Goal: Information Seeking & Learning: Find specific fact

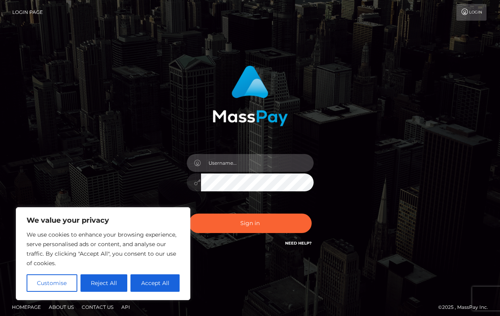
click at [216, 165] on input "text" at bounding box center [257, 163] width 113 height 18
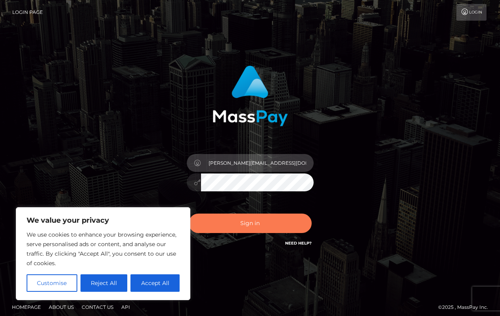
type input "[PERSON_NAME][EMAIL_ADDRESS][DOMAIN_NAME]"
click at [238, 226] on button "Sign in" at bounding box center [250, 222] width 123 height 19
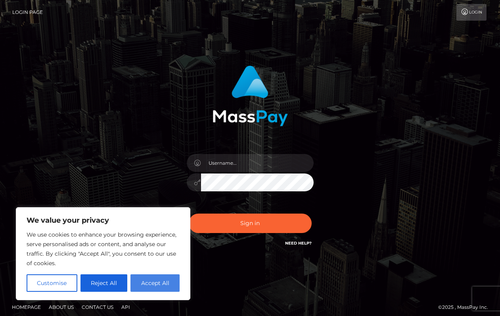
click at [152, 283] on button "Accept All" at bounding box center [154, 282] width 49 height 17
checkbox input "true"
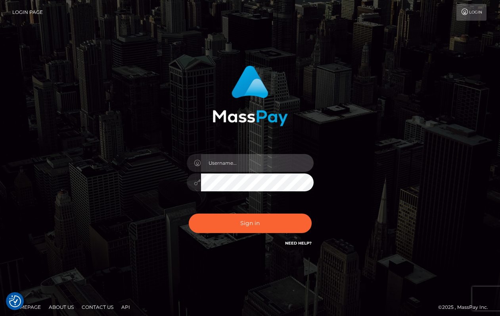
click at [234, 163] on input "text" at bounding box center [257, 163] width 113 height 18
type input "[PERSON_NAME][EMAIL_ADDRESS][DOMAIN_NAME]"
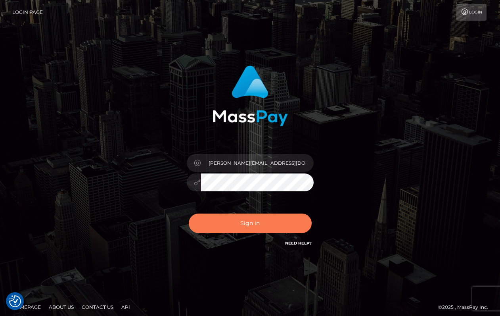
click at [261, 226] on button "Sign in" at bounding box center [250, 222] width 123 height 19
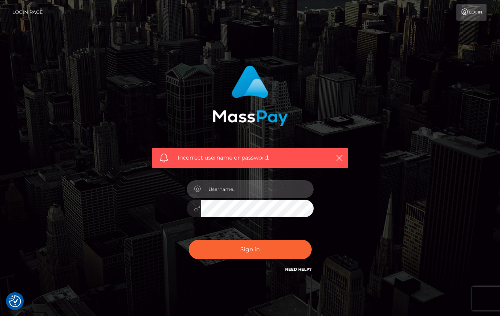
click at [234, 190] on input "text" at bounding box center [257, 189] width 113 height 18
type input "maddie.whop"
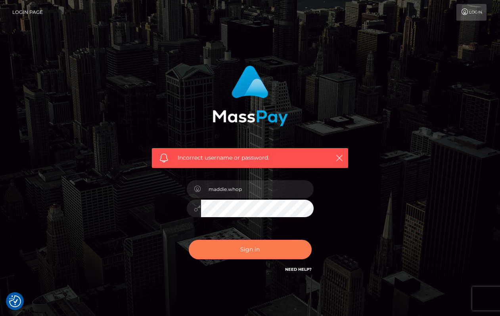
click at [253, 240] on button "Sign in" at bounding box center [250, 248] width 123 height 19
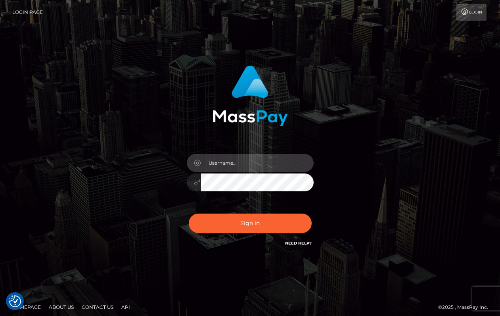
click at [249, 158] on input "text" at bounding box center [257, 163] width 113 height 18
type input "maddie@whop.com"
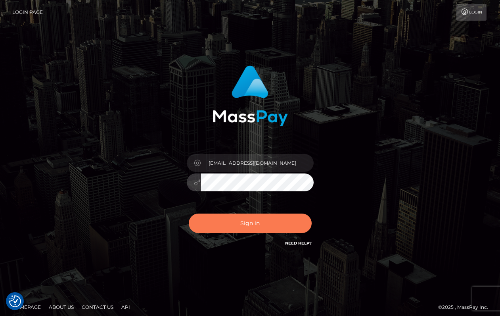
click at [243, 219] on button "Sign in" at bounding box center [250, 222] width 123 height 19
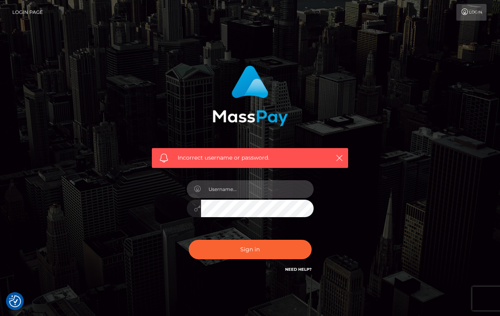
click at [227, 181] on input "text" at bounding box center [257, 189] width 113 height 18
type input "maddie"
click at [189, 239] on button "Sign in" at bounding box center [250, 248] width 123 height 19
click at [249, 190] on input "text" at bounding box center [257, 189] width 113 height 18
type input "a"
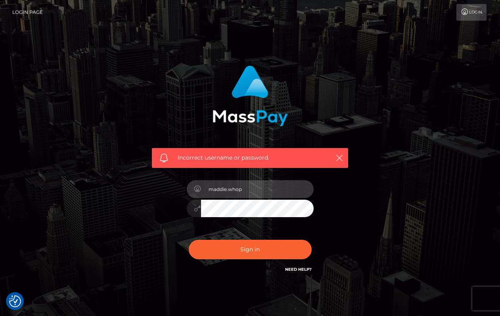
type input "maddie.whop"
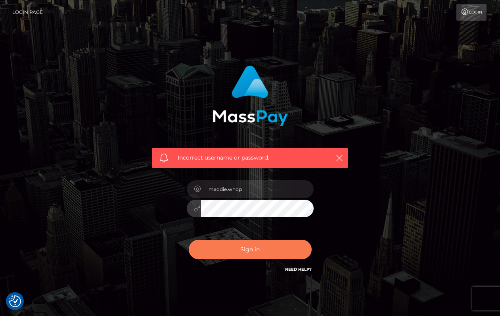
click at [246, 245] on button "Sign in" at bounding box center [250, 248] width 123 height 19
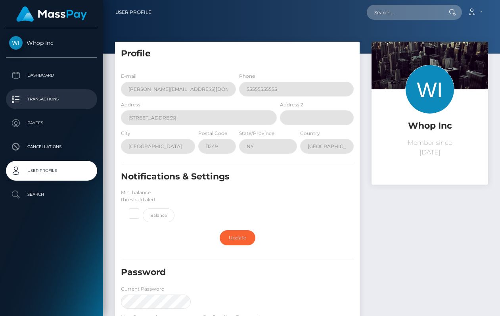
click at [54, 97] on p "Transactions" at bounding box center [51, 99] width 85 height 12
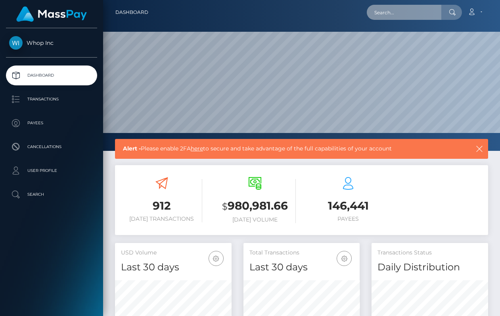
click at [395, 18] on input "text" at bounding box center [404, 12] width 75 height 15
paste input "[EMAIL_ADDRESS][DOMAIN_NAME]"
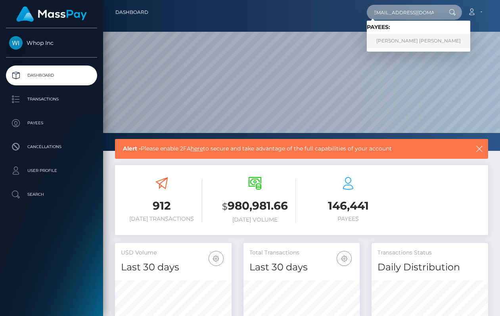
type input "[EMAIL_ADDRESS][DOMAIN_NAME]"
click at [418, 44] on link "[PERSON_NAME] [PERSON_NAME]" at bounding box center [418, 41] width 103 height 15
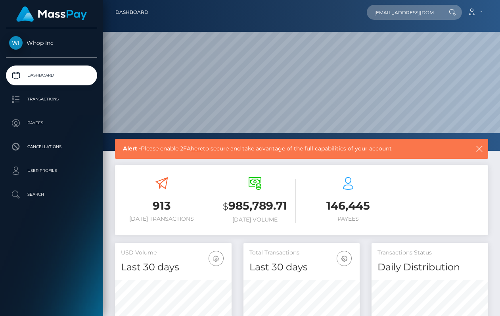
scroll to position [140, 117]
click at [404, 14] on input "[EMAIL_ADDRESS][DOMAIN_NAME]" at bounding box center [404, 12] width 75 height 15
click at [439, 14] on input "[EMAIL_ADDRESS][DOMAIN_NAME]" at bounding box center [404, 12] width 75 height 15
click at [428, 14] on input "[EMAIL_ADDRESS][DOMAIN_NAME]" at bounding box center [404, 12] width 75 height 15
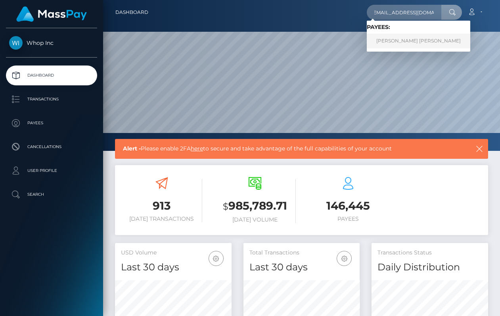
scroll to position [0, 0]
click at [420, 45] on link "TRENT EDWARD JR DAVIS" at bounding box center [418, 41] width 103 height 15
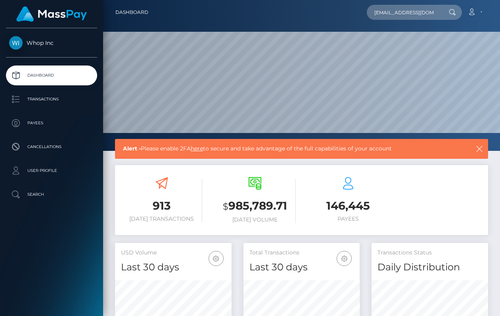
scroll to position [140, 117]
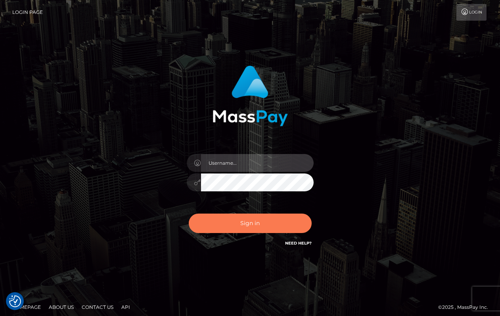
type input "maddie.whop"
click at [268, 224] on button "Sign in" at bounding box center [250, 222] width 123 height 19
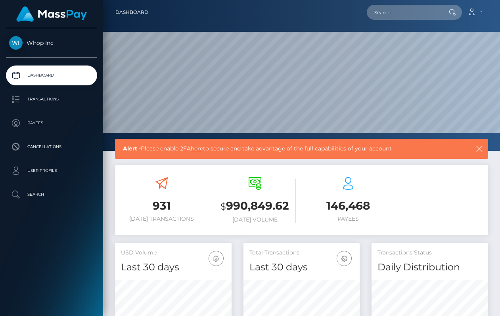
scroll to position [140, 117]
click at [419, 6] on input "text" at bounding box center [404, 12] width 75 height 15
paste input "Email Name Address IP address Tristan’s device fingerprint Bank fingerprint Ban…"
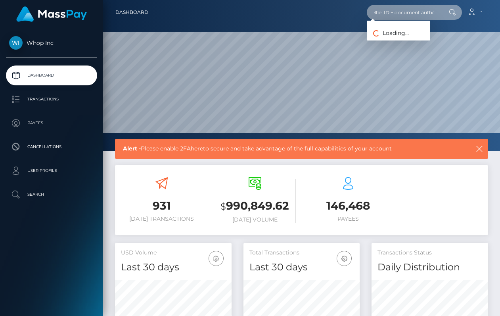
type input "Email Name Address IP address Tristan’s device fingerprint Bank fingerprint Ban…"
paste input "bugtheplanet@choco.la"
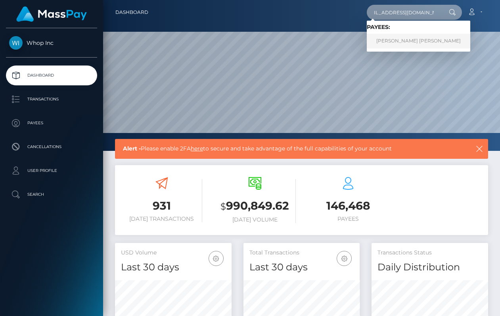
type input "bugtheplanet@choco.la"
click at [421, 38] on link "[PERSON_NAME] [PERSON_NAME]" at bounding box center [418, 41] width 103 height 15
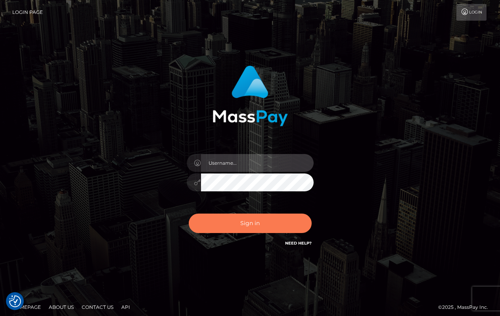
type input "maddie.whop"
click at [244, 230] on button "Sign in" at bounding box center [250, 222] width 123 height 19
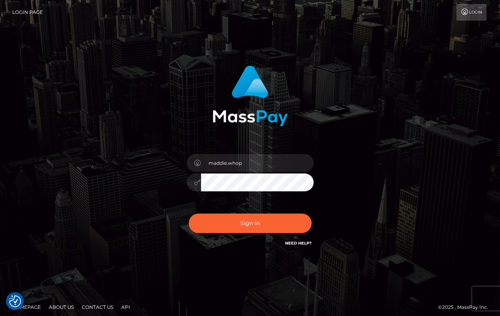
scroll to position [5, 0]
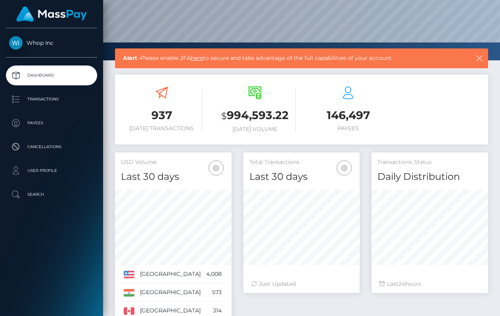
scroll to position [89, 0]
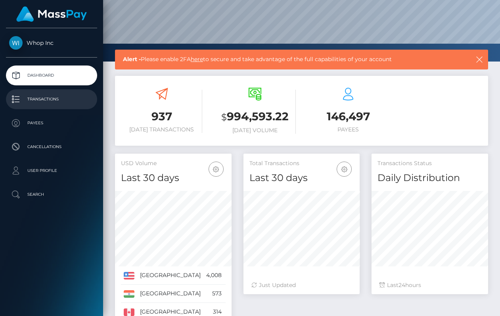
click at [47, 94] on p "Transactions" at bounding box center [51, 99] width 85 height 12
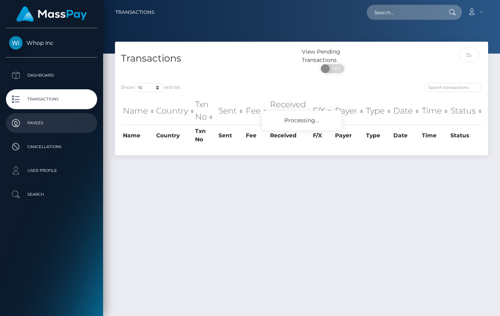
click at [54, 120] on p "Payees" at bounding box center [51, 123] width 85 height 12
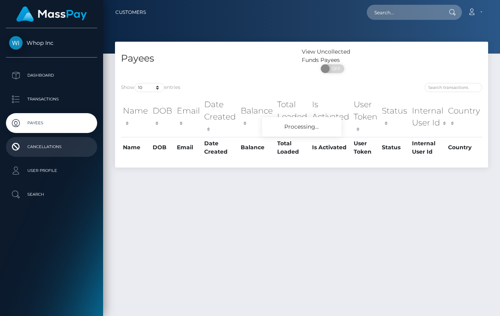
click at [56, 142] on p "Cancellations" at bounding box center [51, 147] width 85 height 12
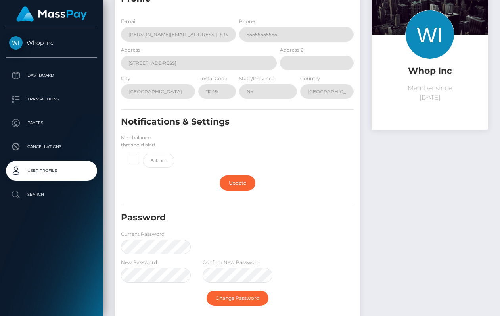
scroll to position [160, 0]
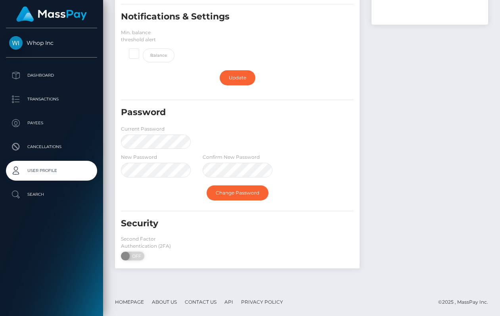
click at [33, 38] on link "Whop Inc" at bounding box center [51, 42] width 103 height 13
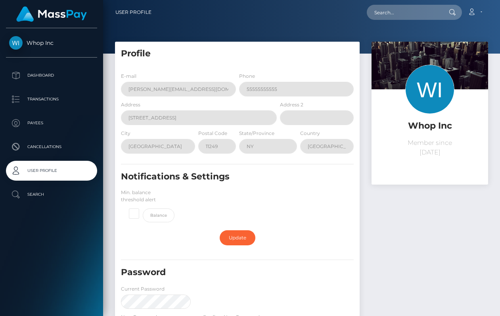
click at [416, 21] on nav "User Profile Loading... Loading... Account Logout" at bounding box center [301, 12] width 397 height 25
click at [416, 17] on input "text" at bounding box center [404, 12] width 75 height 15
paste input "[PERSON_NAME]"
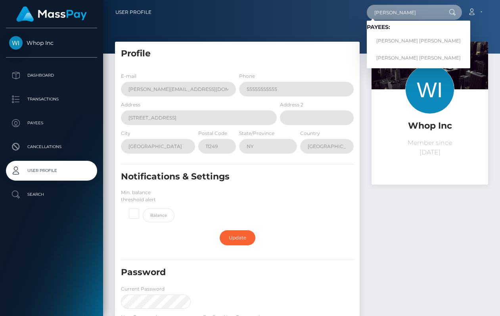
click at [382, 6] on input "[PERSON_NAME]" at bounding box center [404, 12] width 75 height 15
type input "[PERSON_NAME]"
click at [411, 57] on link "[PERSON_NAME] [PERSON_NAME]" at bounding box center [418, 57] width 103 height 15
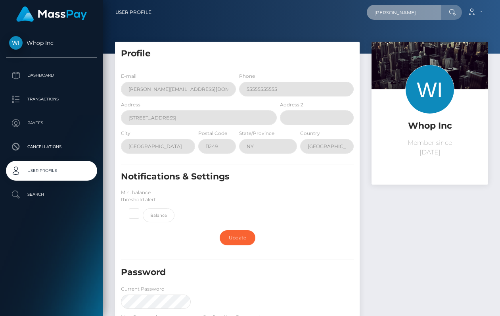
click at [406, 10] on input "[PERSON_NAME]" at bounding box center [404, 12] width 75 height 15
click at [423, 13] on input "[PERSON_NAME]" at bounding box center [404, 12] width 75 height 15
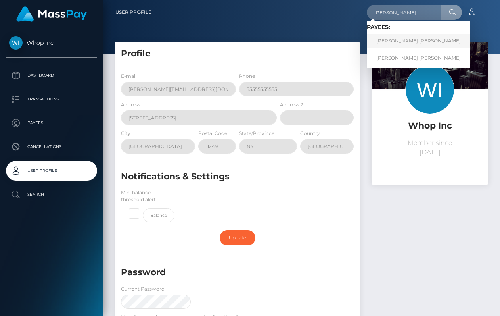
click at [421, 46] on link "[PERSON_NAME] [PERSON_NAME]" at bounding box center [418, 41] width 103 height 15
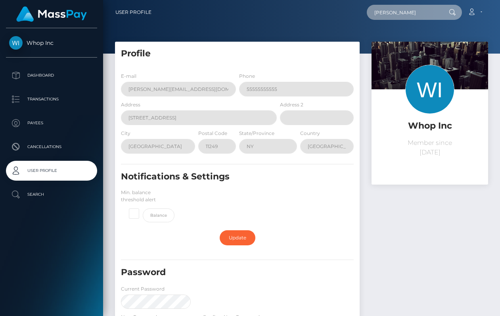
click at [421, 17] on input "[PERSON_NAME]" at bounding box center [404, 12] width 75 height 15
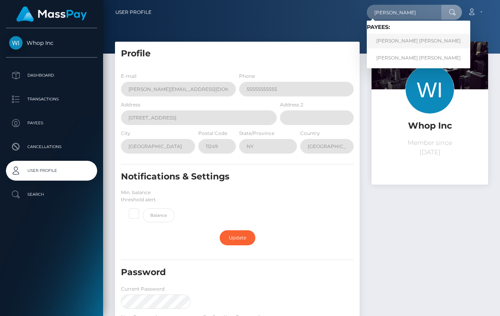
click at [410, 40] on link "[PERSON_NAME] [PERSON_NAME]" at bounding box center [418, 41] width 103 height 15
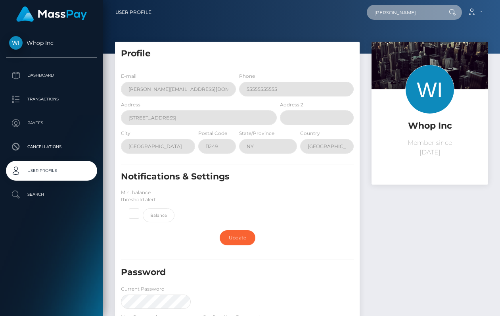
click at [418, 13] on input "Trent Davis" at bounding box center [404, 12] width 75 height 15
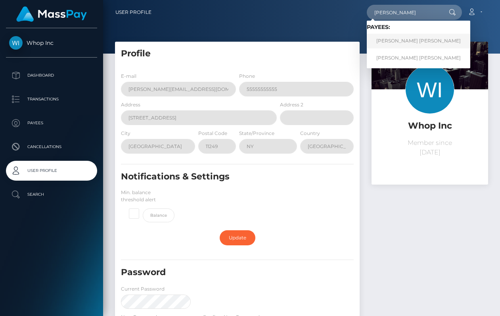
click at [414, 45] on link "TRENT EDWARD JR DAVIS" at bounding box center [418, 41] width 103 height 15
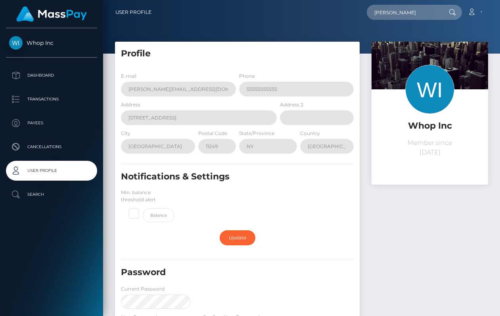
scroll to position [160, 0]
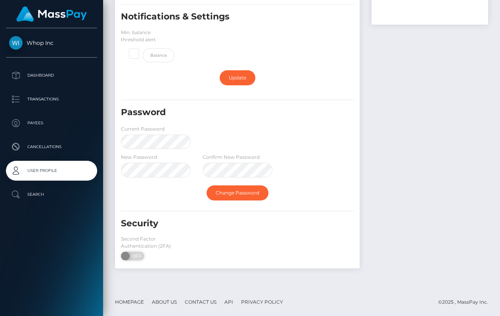
click at [320, 171] on div "New Password Confirm New Password" at bounding box center [237, 167] width 245 height 29
click at [253, 193] on link "Change Password" at bounding box center [238, 192] width 62 height 15
click at [126, 254] on span at bounding box center [126, 255] width 11 height 9
click at [217, 194] on link "Change Password" at bounding box center [238, 192] width 62 height 15
click at [132, 257] on span "OFF" at bounding box center [135, 255] width 20 height 9
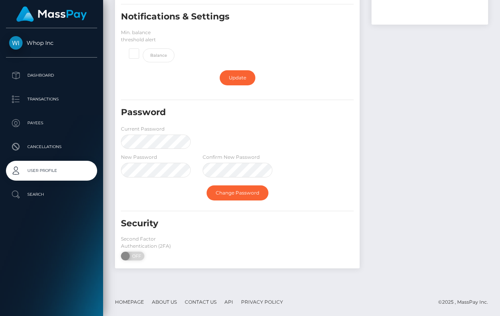
drag, startPoint x: 149, startPoint y: 257, endPoint x: 158, endPoint y: 257, distance: 8.3
click at [151, 257] on div "Second Factor Authentication (2FA) ON OFF" at bounding box center [156, 249] width 82 height 29
click at [125, 257] on span at bounding box center [126, 255] width 11 height 9
drag, startPoint x: 133, startPoint y: 255, endPoint x: 146, endPoint y: 255, distance: 12.7
click at [146, 255] on div "Second Factor Authentication (2FA) ON OFF" at bounding box center [156, 249] width 82 height 29
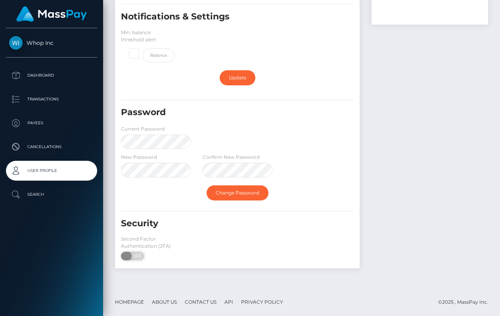
click at [142, 255] on span "OFF" at bounding box center [135, 255] width 20 height 9
checkbox input "true"
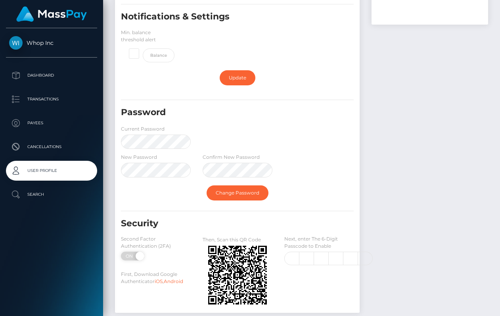
scroll to position [205, 0]
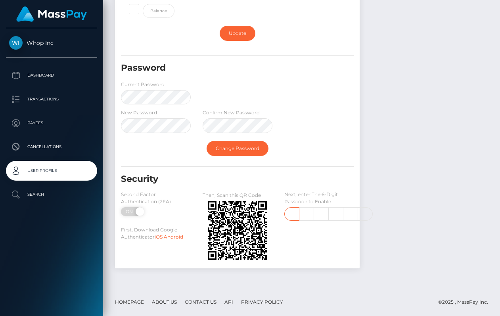
click at [290, 211] on input "text" at bounding box center [291, 213] width 15 height 13
type input "1"
type input "3"
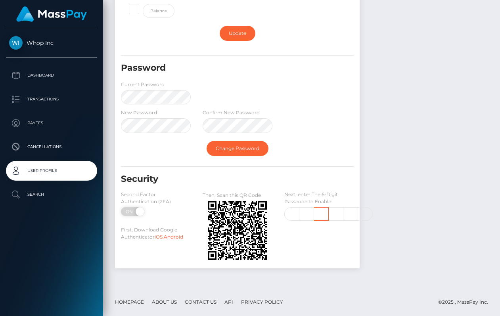
scroll to position [0, 1]
type input "2"
type input "6"
type input "7"
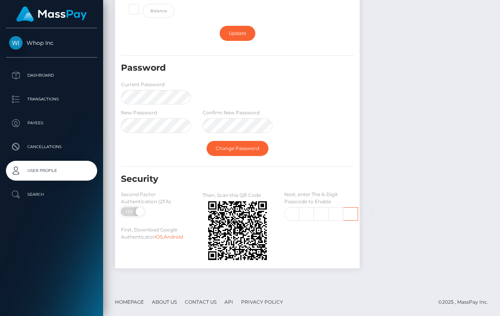
scroll to position [0, 1]
type input "2"
click at [310, 210] on input "3" at bounding box center [306, 213] width 15 height 13
click at [292, 213] on input "1" at bounding box center [291, 213] width 15 height 13
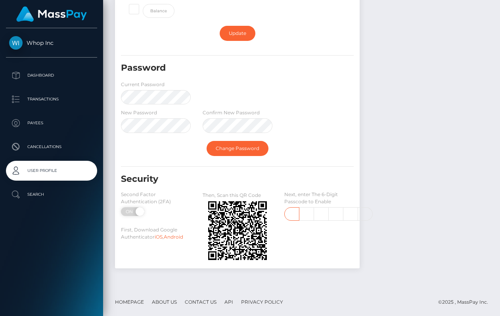
drag, startPoint x: 286, startPoint y: 215, endPoint x: 351, endPoint y: 215, distance: 64.2
click at [351, 215] on div "3 2 7 2" at bounding box center [319, 213] width 70 height 13
click at [253, 146] on link "Change Password" at bounding box center [238, 148] width 62 height 15
click at [293, 212] on input "text" at bounding box center [291, 213] width 15 height 13
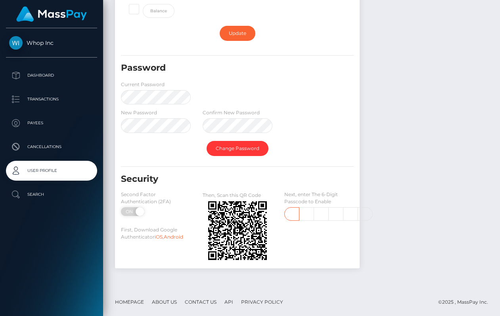
type input "1"
click at [302, 214] on input "3" at bounding box center [306, 213] width 15 height 13
type input "8"
type input "2"
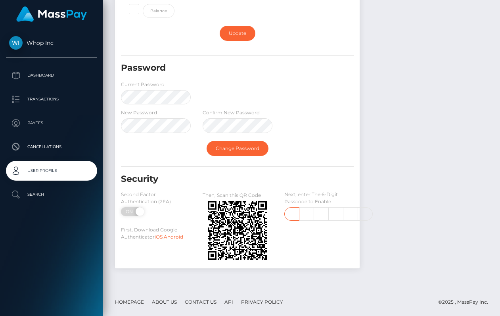
type input "1"
type input "3"
type input "2"
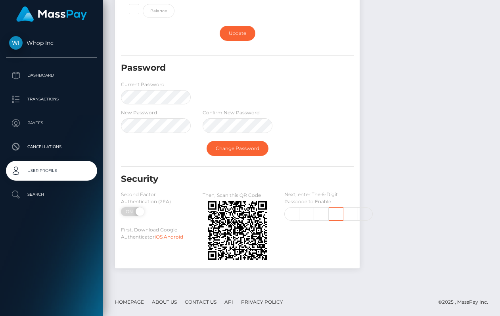
type input "8"
type input "7"
type input "2"
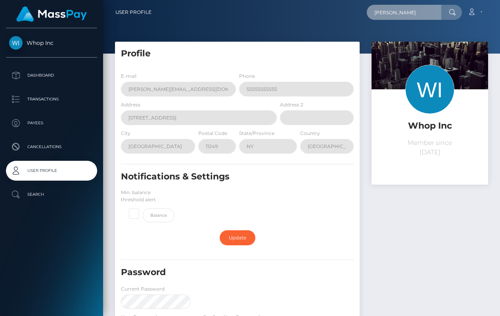
click at [433, 15] on input "Trent Davis" at bounding box center [404, 12] width 75 height 15
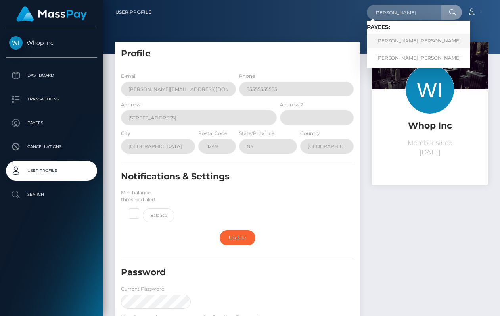
click at [408, 42] on link "TRENT EDWARD JR DAVIS" at bounding box center [418, 41] width 103 height 15
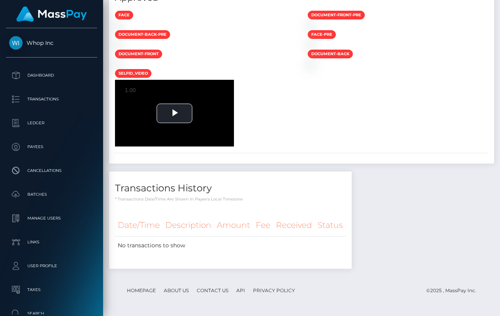
scroll to position [931, 0]
click at [174, 113] on span "Video Player" at bounding box center [174, 113] width 0 height 0
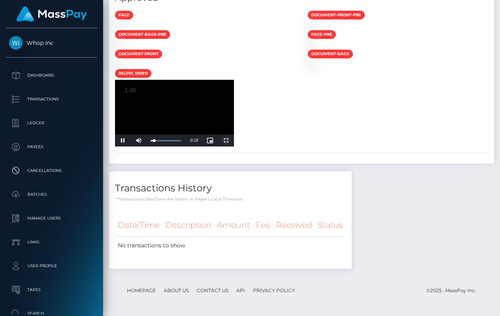
click at [225, 140] on span "Video Player" at bounding box center [226, 140] width 16 height 0
click at [121, 29] on img at bounding box center [118, 26] width 6 height 6
click at [121, 61] on img at bounding box center [118, 64] width 6 height 6
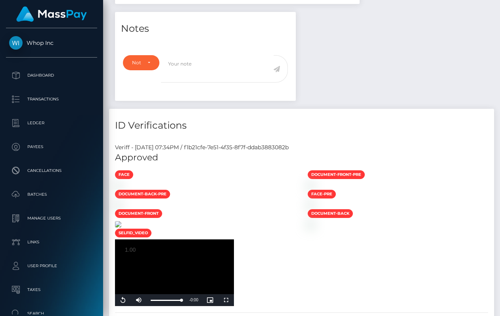
scroll to position [0, 0]
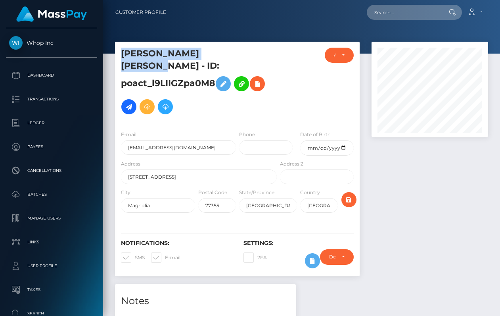
drag, startPoint x: 242, startPoint y: 54, endPoint x: 114, endPoint y: 54, distance: 127.7
click at [114, 54] on div "TRENT EDWARD JR DAVIS - ID: poact_l9LIIGZpa0M8" at bounding box center [237, 163] width 257 height 242
copy h5 "TRENT EDWARD JR DAVIS"
